Goal: Task Accomplishment & Management: Manage account settings

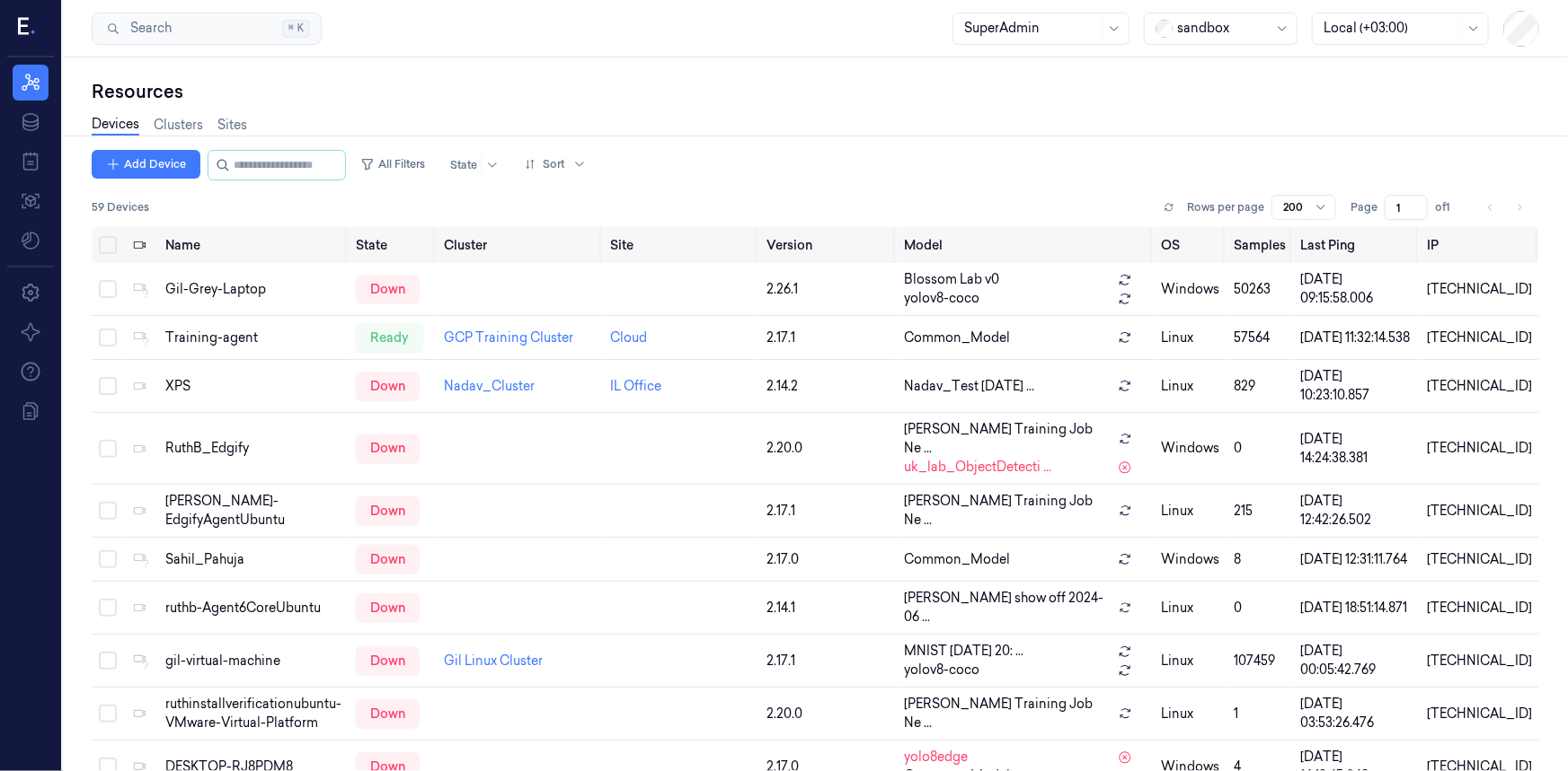
click at [1211, 28] on div at bounding box center [1221, 28] width 89 height 19
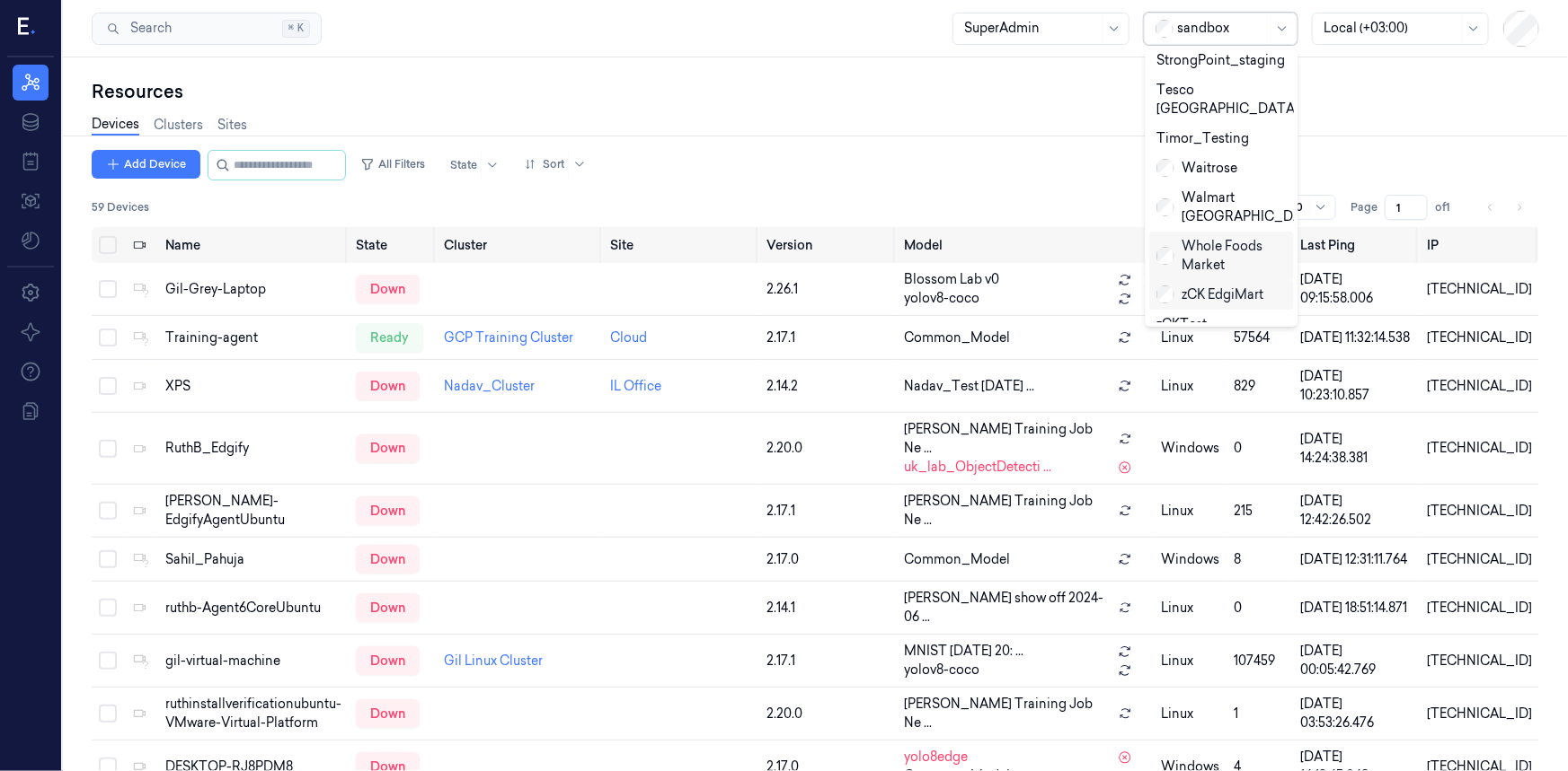
scroll to position [890, 0]
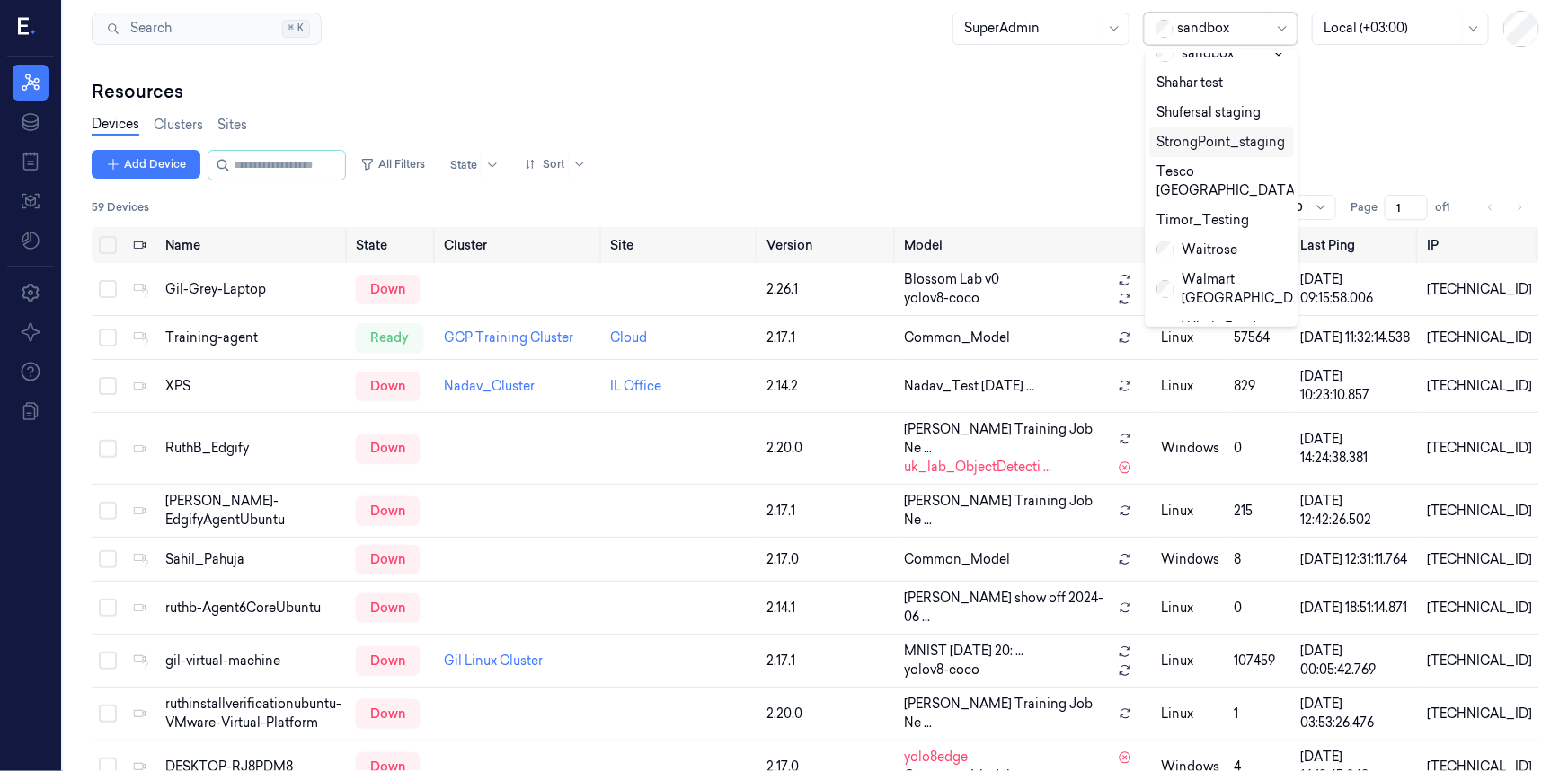
click at [1204, 133] on div "StrongPoint_staging" at bounding box center [1220, 142] width 129 height 19
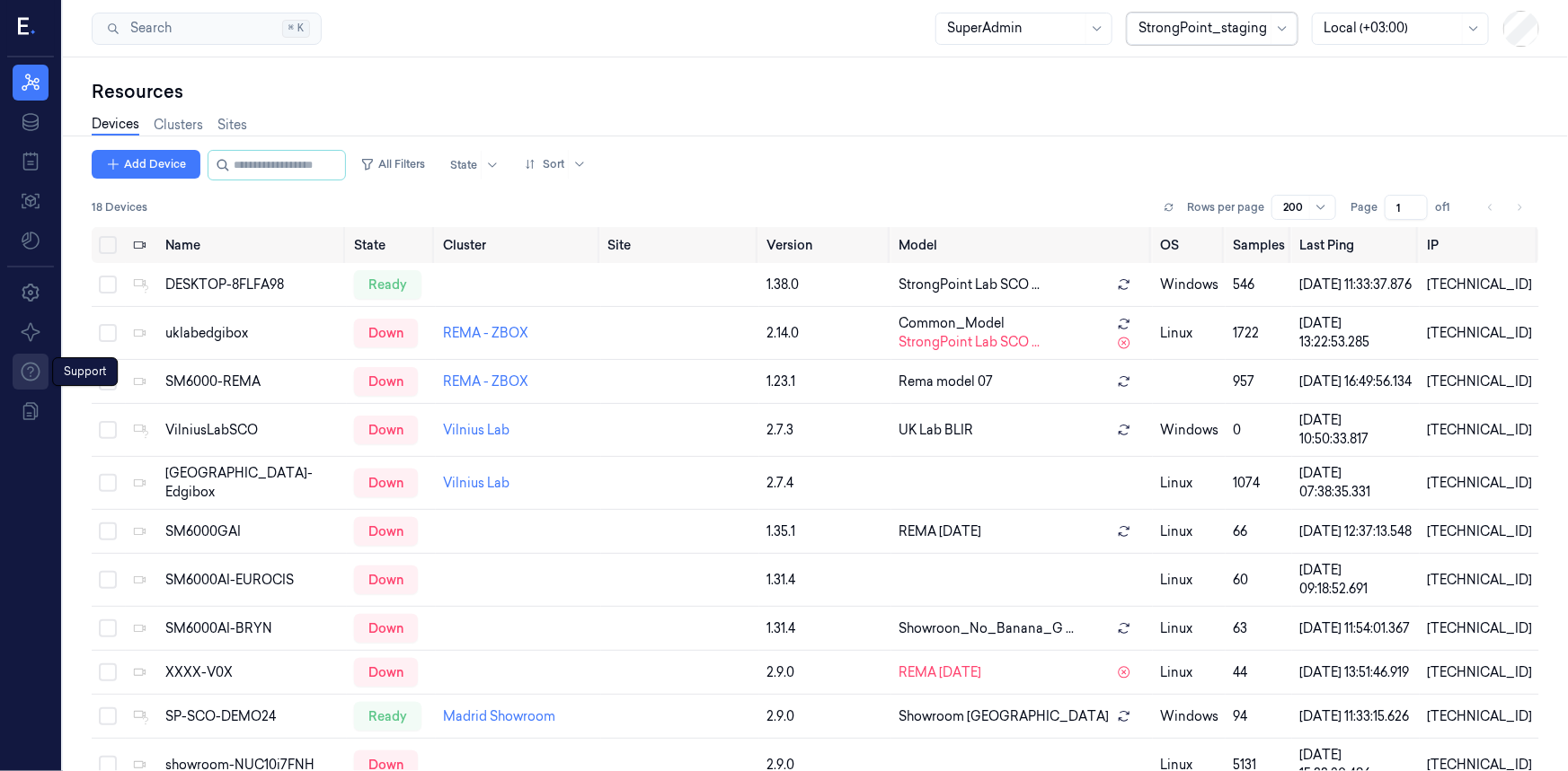
click at [18, 369] on link "Support" at bounding box center [31, 372] width 36 height 36
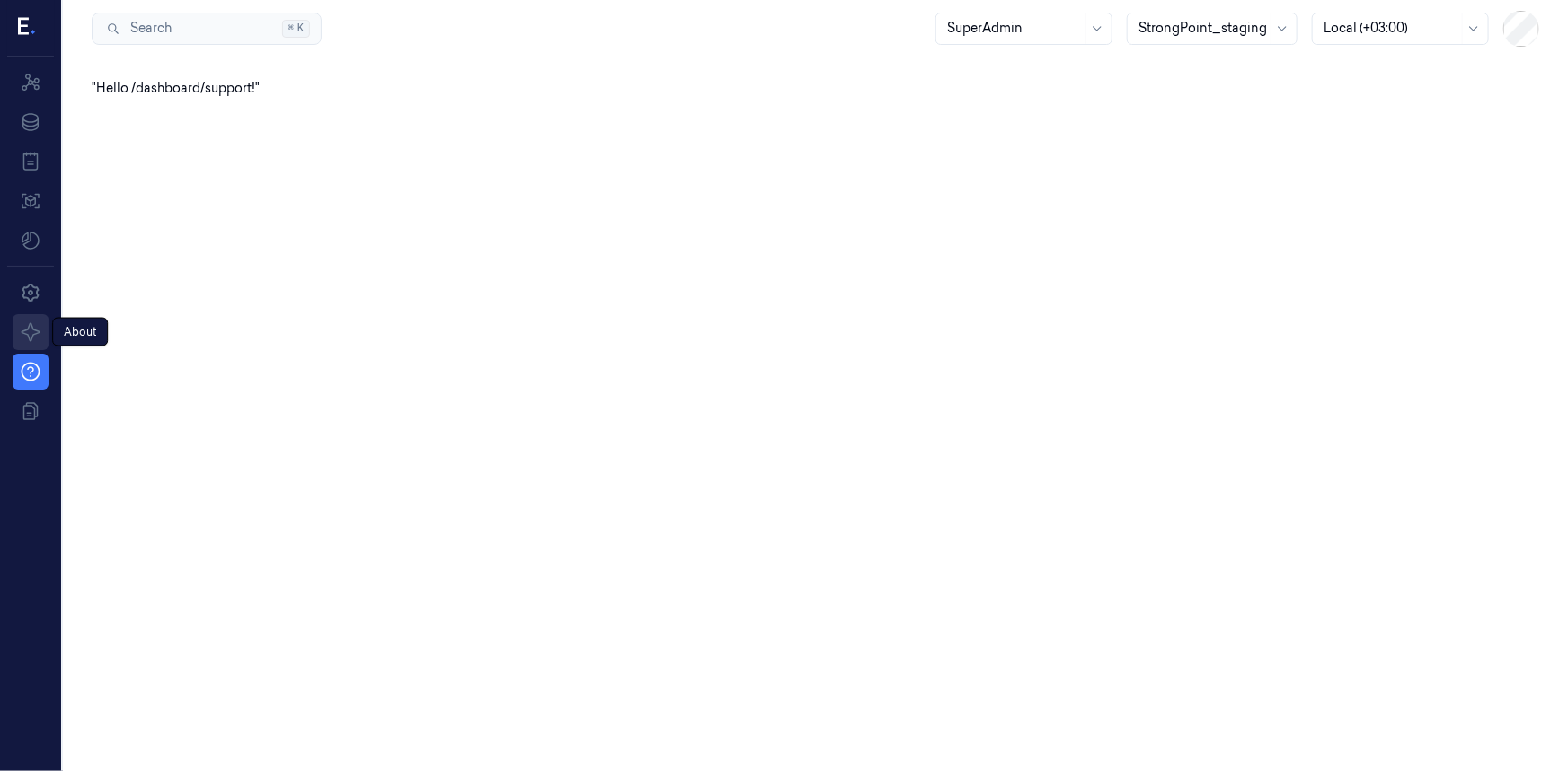
click at [38, 329] on icon at bounding box center [30, 331] width 21 height 21
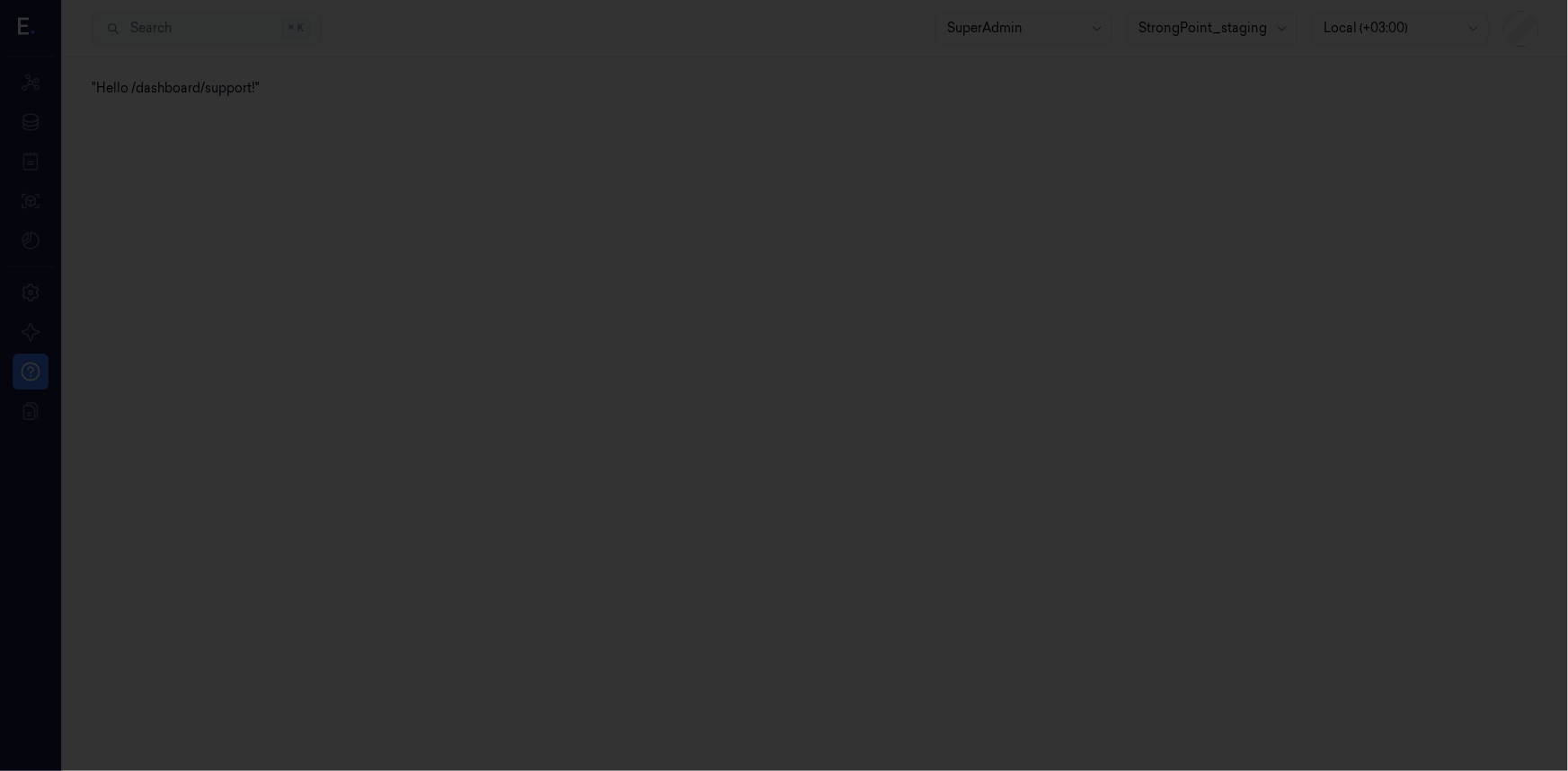
click at [38, 304] on div at bounding box center [784, 386] width 1568 height 771
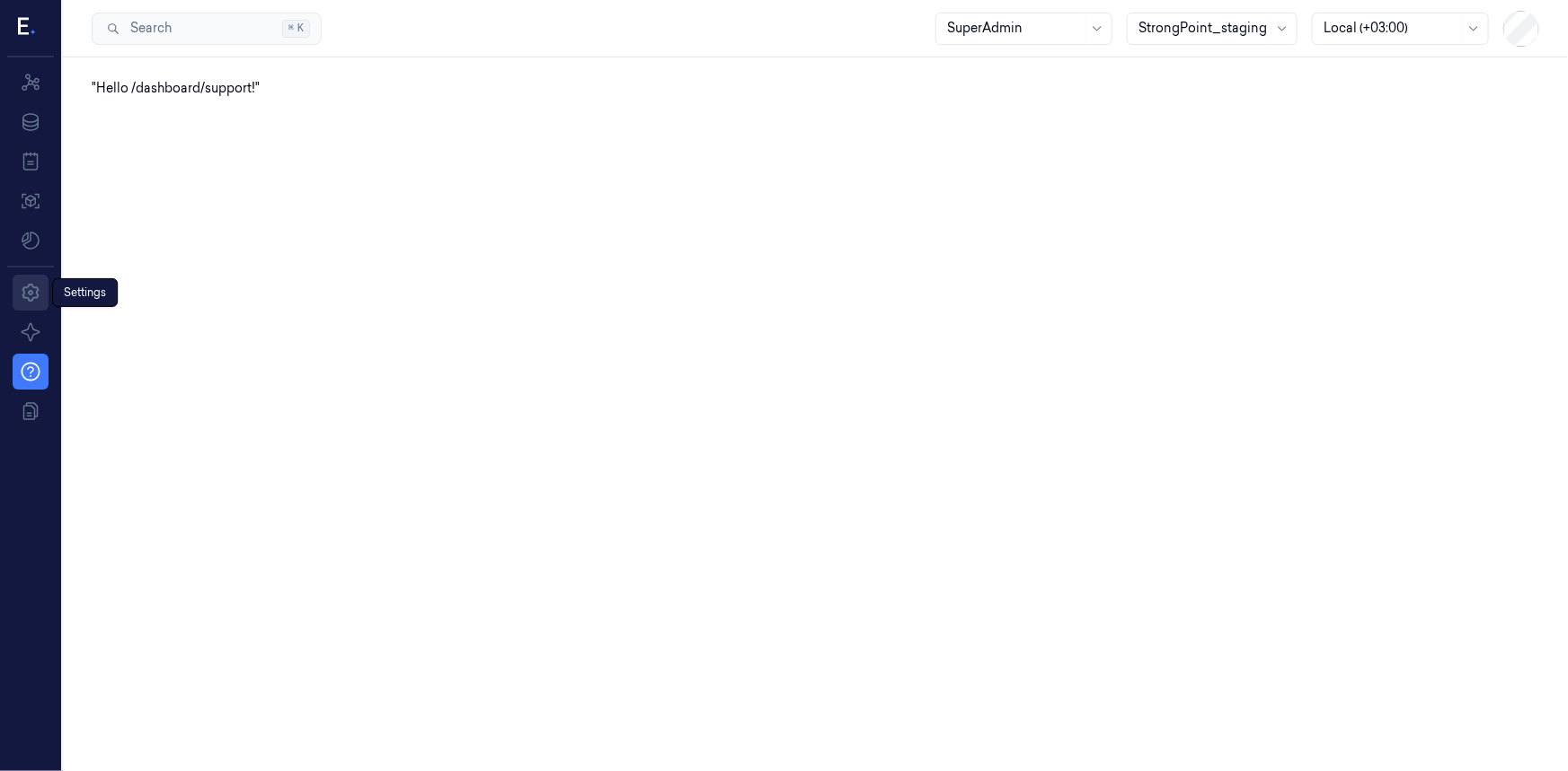
click at [29, 301] on icon at bounding box center [30, 292] width 17 height 18
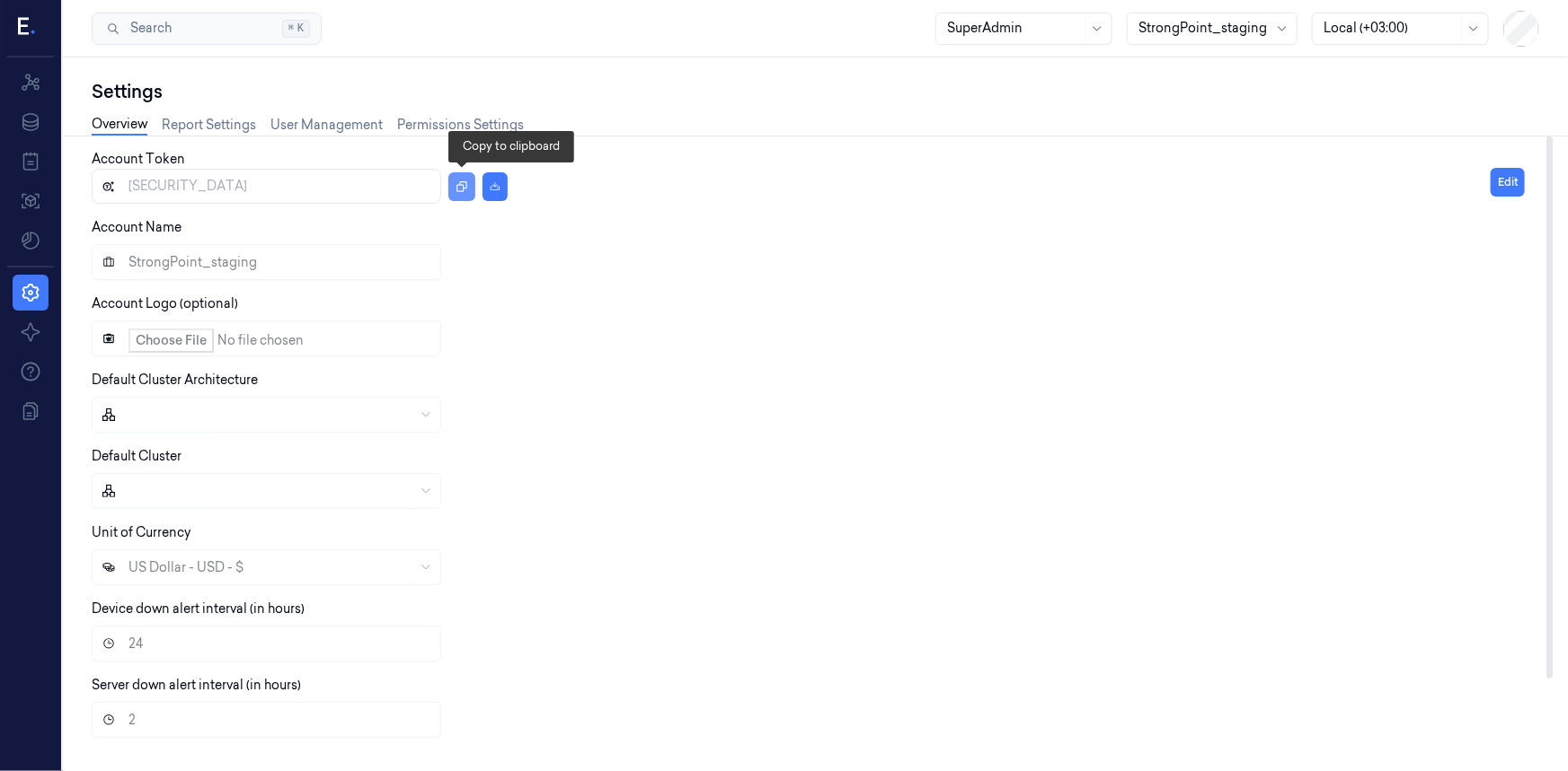
click at [458, 185] on icon "button" at bounding box center [462, 187] width 13 height 13
click at [468, 179] on button "button" at bounding box center [461, 186] width 27 height 29
click at [495, 183] on icon "button" at bounding box center [496, 187] width 11 height 11
click at [468, 189] on button "button" at bounding box center [461, 186] width 27 height 29
click at [464, 184] on icon "button" at bounding box center [462, 187] width 11 height 11
